Goal: Task Accomplishment & Management: Manage account settings

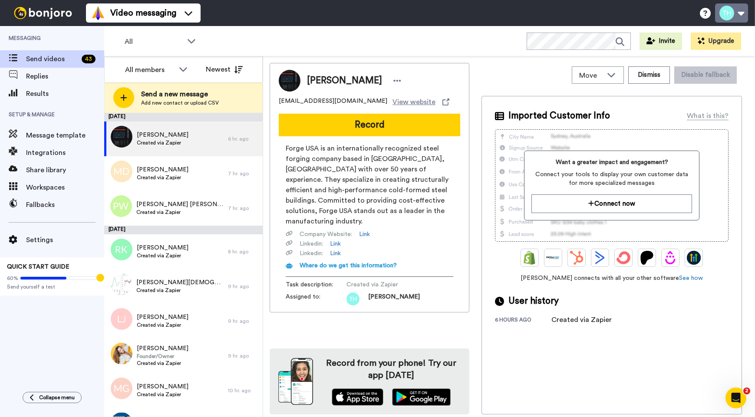
click at [741, 18] on button at bounding box center [731, 12] width 33 height 19
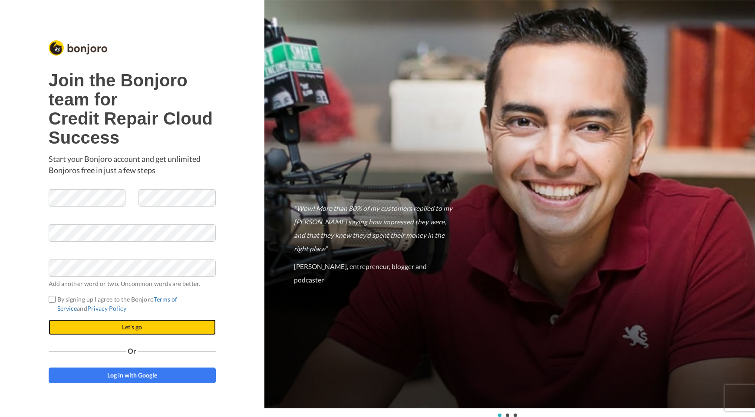
click at [100, 321] on button "Let's go" at bounding box center [132, 328] width 167 height 16
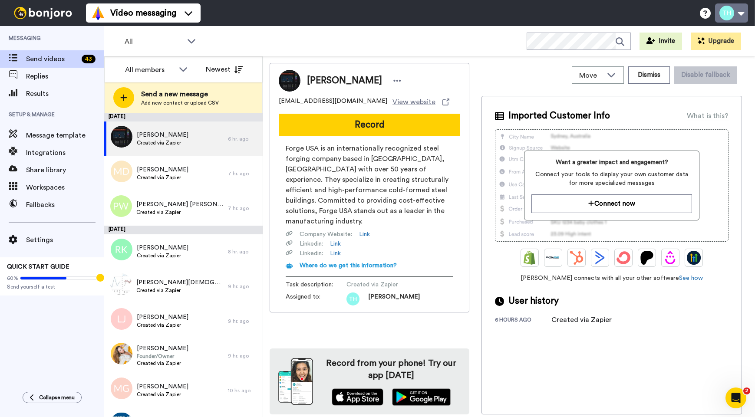
click at [742, 12] on button at bounding box center [731, 12] width 33 height 19
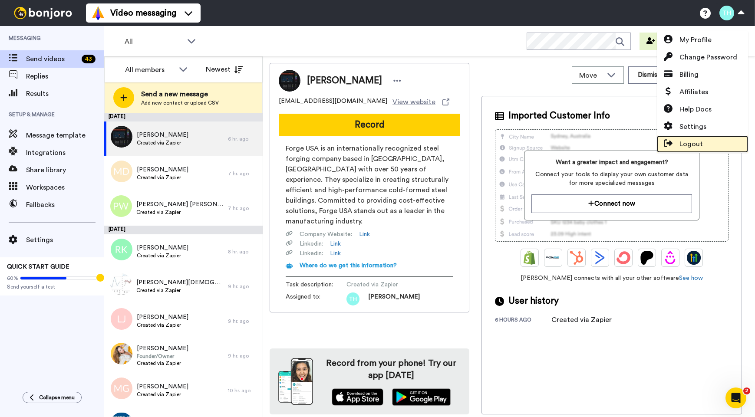
click at [688, 140] on span "Logout" at bounding box center [691, 144] width 23 height 10
